Goal: Information Seeking & Learning: Learn about a topic

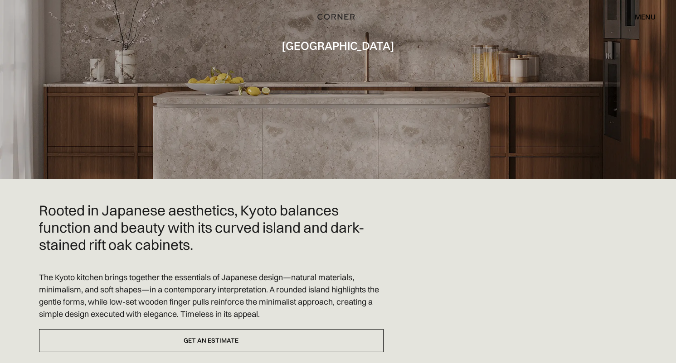
scroll to position [108, 0]
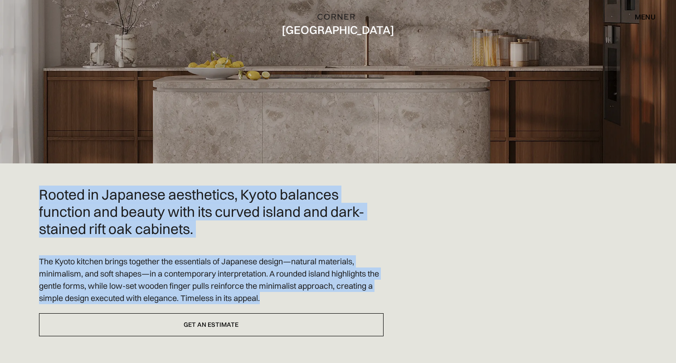
drag, startPoint x: 272, startPoint y: 299, endPoint x: 39, endPoint y: 201, distance: 253.1
click at [39, 201] on div "Rooted in Japanese aesthetics, Kyoto balances function and beauty with its curv…" at bounding box center [211, 261] width 344 height 150
copy div "Rooted in Japanese aesthetics, Kyoto balances function and beauty with its curv…"
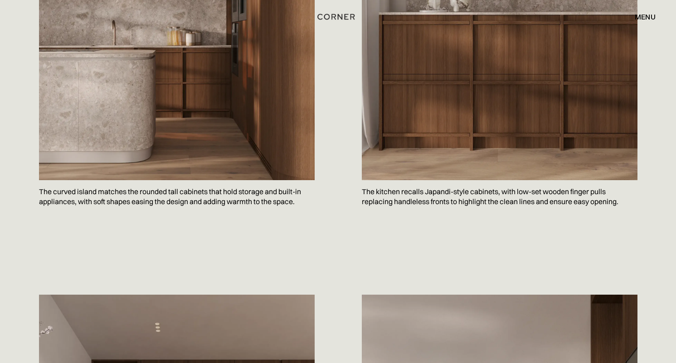
scroll to position [664, 0]
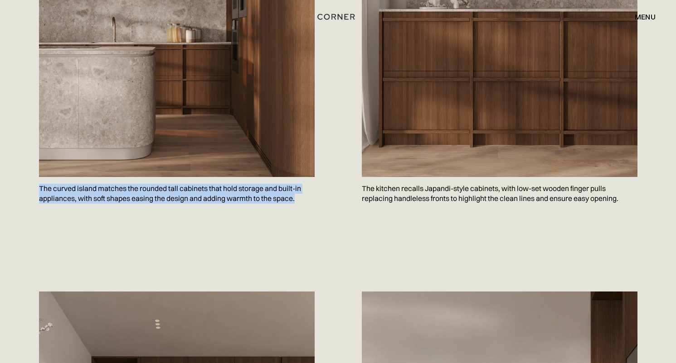
drag, startPoint x: 37, startPoint y: 191, endPoint x: 334, endPoint y: 198, distance: 297.3
copy p "The curved island matches the rounded tall cabinets that hold storage and built…"
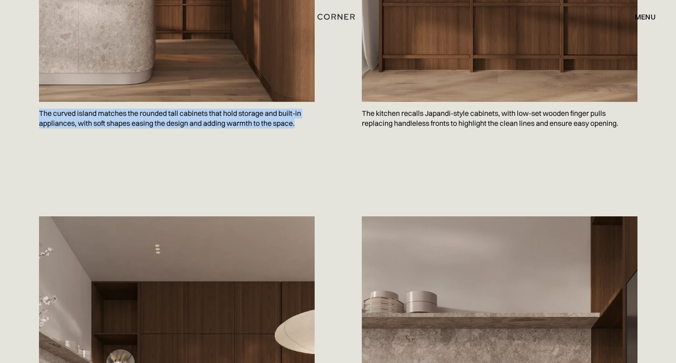
scroll to position [744, 0]
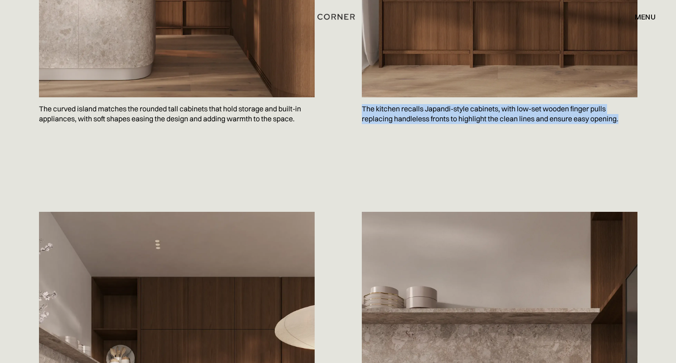
drag, startPoint x: 362, startPoint y: 109, endPoint x: 637, endPoint y: 126, distance: 275.2
copy p "The kitchen recalls Japandi-style cabinets, with low-set wooden finger pulls re…"
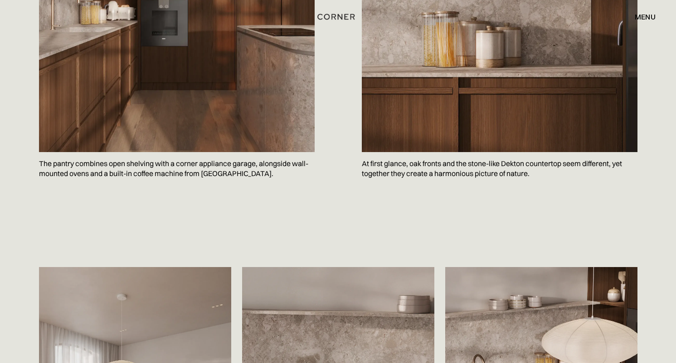
scroll to position [1150, 0]
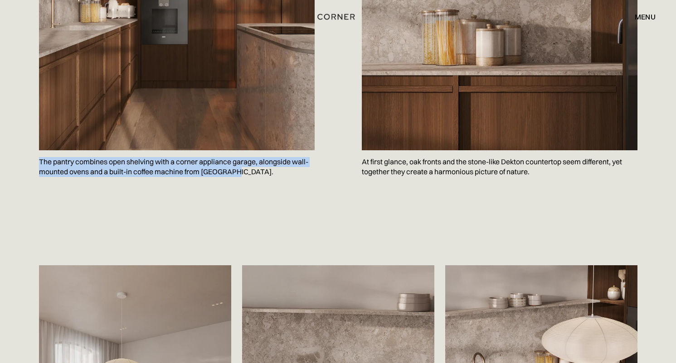
drag, startPoint x: 38, startPoint y: 160, endPoint x: 278, endPoint y: 177, distance: 240.7
click at [278, 177] on div "Save The pantry combines open shelving with a corner appliance garage, alongsid…" at bounding box center [337, 12] width 625 height 459
copy p "The pantry combines open shelving with a corner appliance garage, alongside wal…"
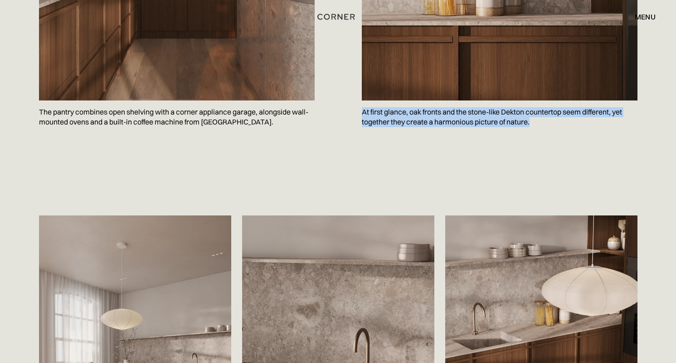
drag, startPoint x: 531, startPoint y: 126, endPoint x: 354, endPoint y: 116, distance: 177.0
copy p "At first glance, oak fronts and the stone-like Dekton countertop seem different…"
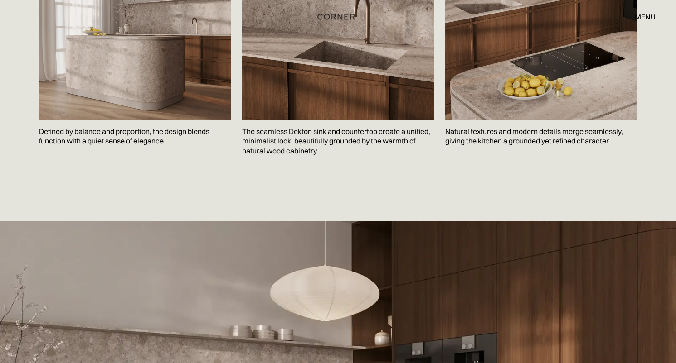
scroll to position [1578, 0]
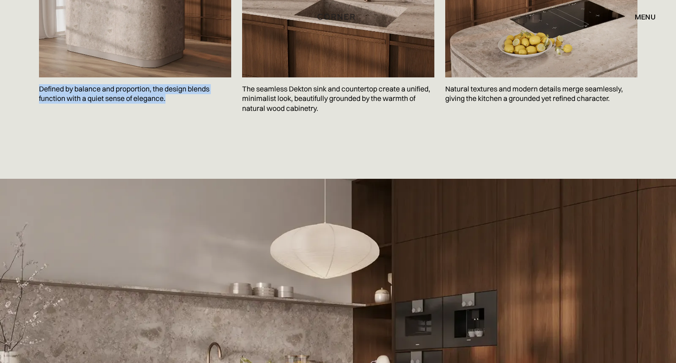
drag, startPoint x: 34, startPoint y: 88, endPoint x: 175, endPoint y: 102, distance: 141.7
copy p "Defined by balance and proportion, the design blends function with a quiet sens…"
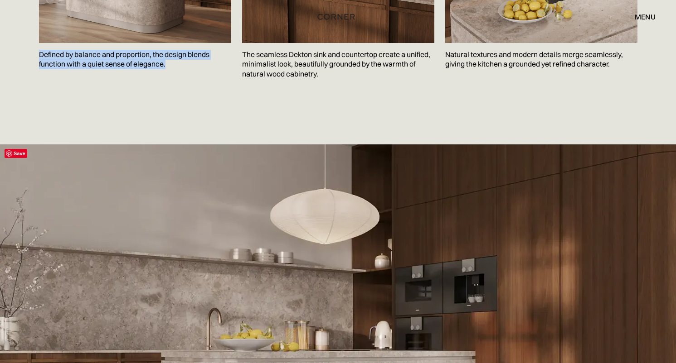
scroll to position [1630, 0]
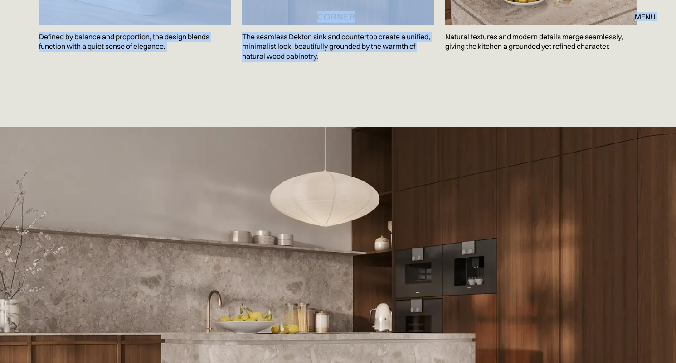
drag, startPoint x: 242, startPoint y: 33, endPoint x: 319, endPoint y: 56, distance: 80.0
click at [330, 58] on p "The seamless Dekton sink and countertop create a unified, minimalist look, beau…" at bounding box center [338, 46] width 192 height 43
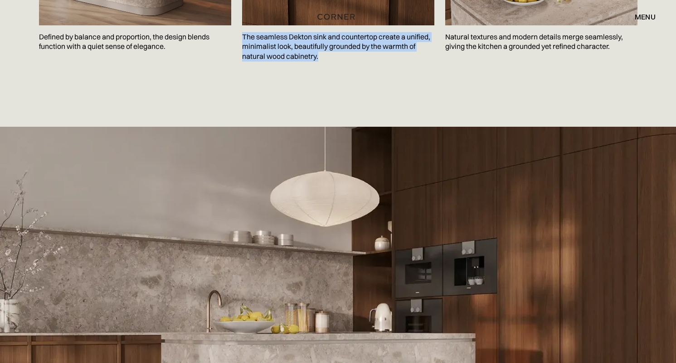
drag, startPoint x: 325, startPoint y: 58, endPoint x: 240, endPoint y: 39, distance: 87.4
copy p "The seamless Dekton sink and countertop create a unified, minimalist look, beau…"
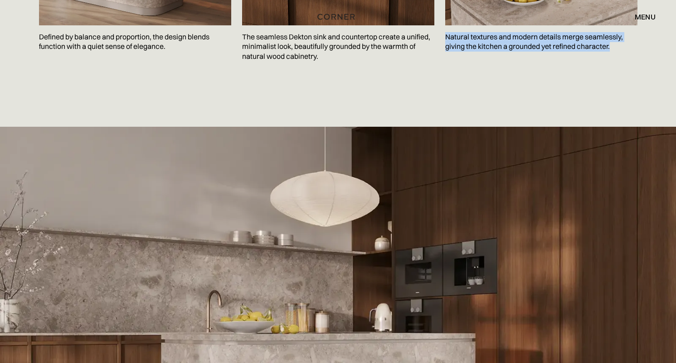
drag, startPoint x: 614, startPoint y: 49, endPoint x: 445, endPoint y: 36, distance: 169.9
click at [445, 36] on p "Natural textures and modern details merge seamlessly, giving the kitchen a grou…" at bounding box center [541, 41] width 192 height 33
copy p "Natural textures and modern details merge seamlessly, giving the kitchen a grou…"
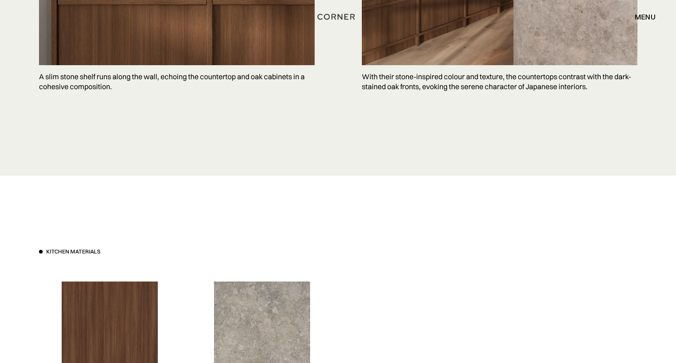
scroll to position [2431, 0]
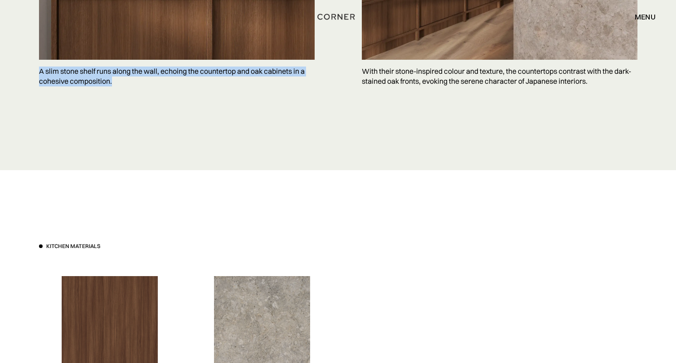
drag, startPoint x: 116, startPoint y: 82, endPoint x: 37, endPoint y: 74, distance: 79.3
copy p "A slim stone shelf runs along the wall, echoing the countertop and oak cabinets…"
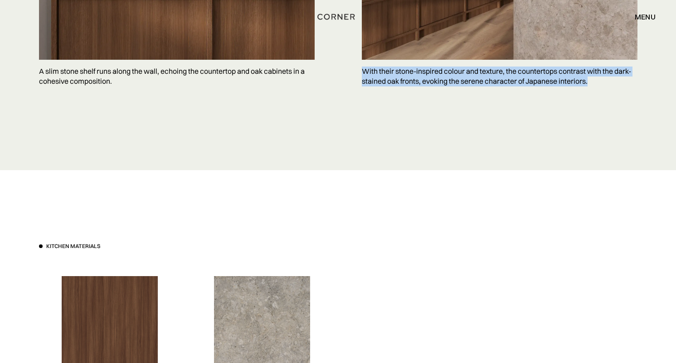
drag, startPoint x: 593, startPoint y: 83, endPoint x: 361, endPoint y: 75, distance: 232.1
copy p "With their stone-inspired colour and texture, the countertops contrast with the…"
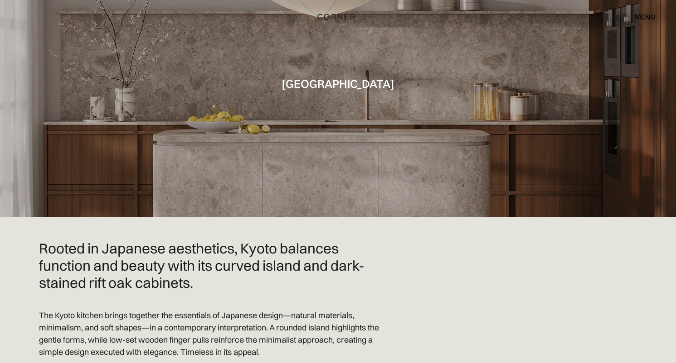
scroll to position [0, 0]
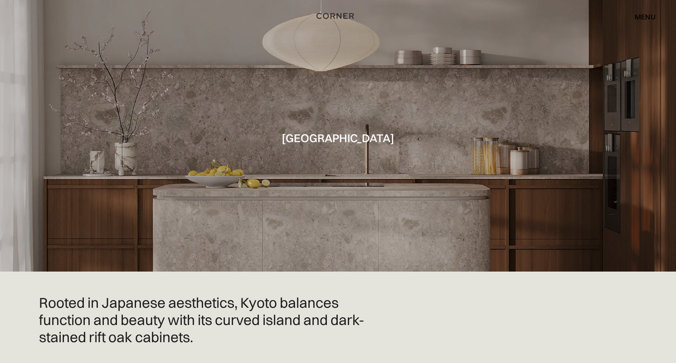
click at [333, 15] on img "home" at bounding box center [334, 16] width 37 height 12
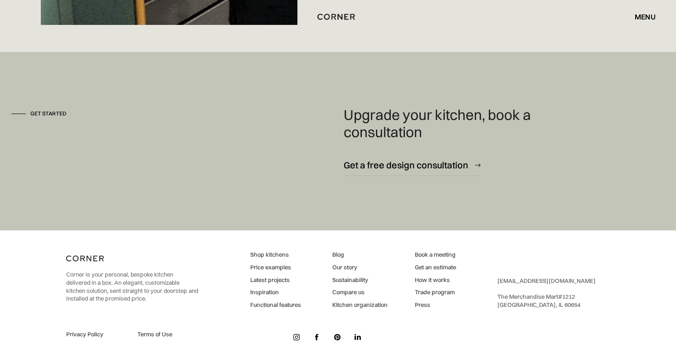
scroll to position [6176, 0]
